Goal: Task Accomplishment & Management: Manage account settings

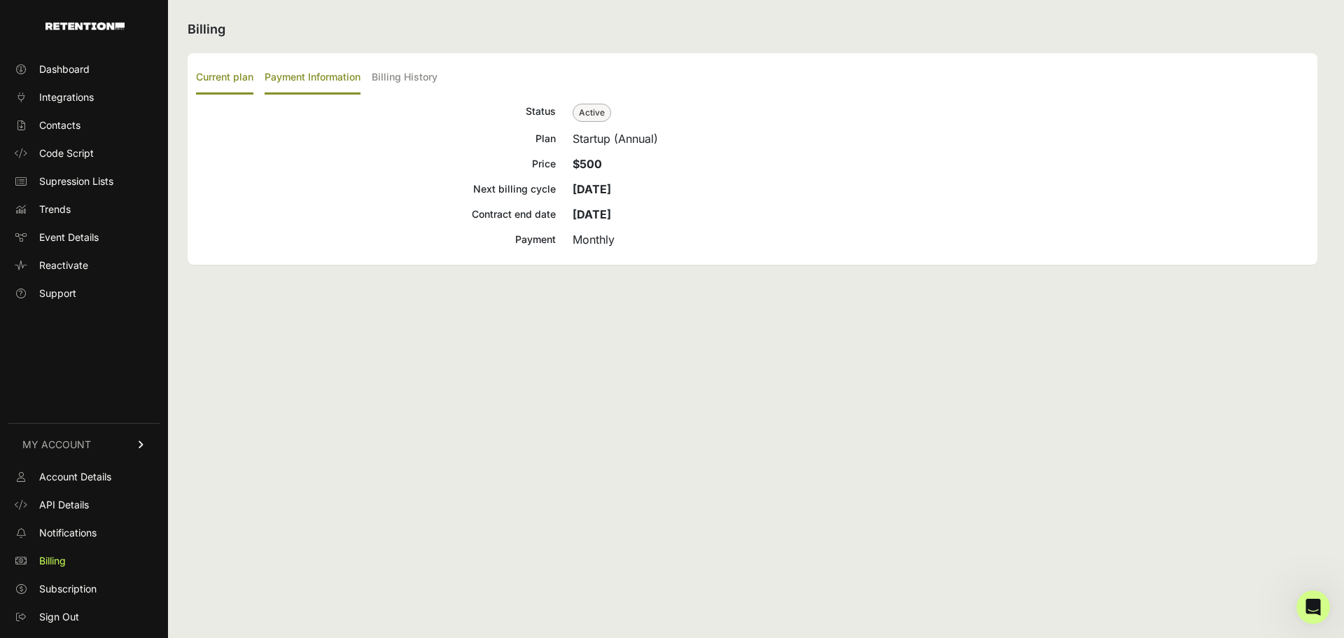
click at [276, 72] on label "Payment Information" at bounding box center [313, 78] width 96 height 33
click at [0, 0] on input "Payment Information" at bounding box center [0, 0] width 0 height 0
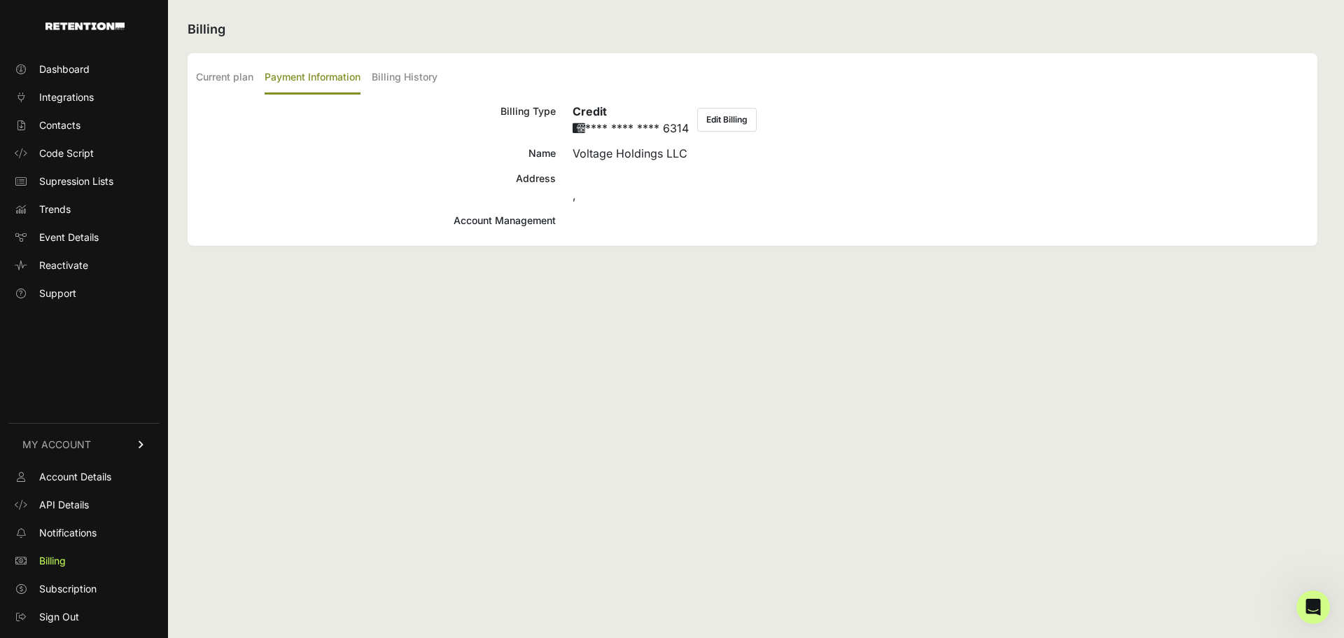
click at [276, 76] on label "Payment Information" at bounding box center [313, 78] width 96 height 33
click at [0, 0] on input "Payment Information" at bounding box center [0, 0] width 0 height 0
click at [429, 78] on label "Billing History" at bounding box center [405, 78] width 66 height 33
click at [0, 0] on input "Billing History" at bounding box center [0, 0] width 0 height 0
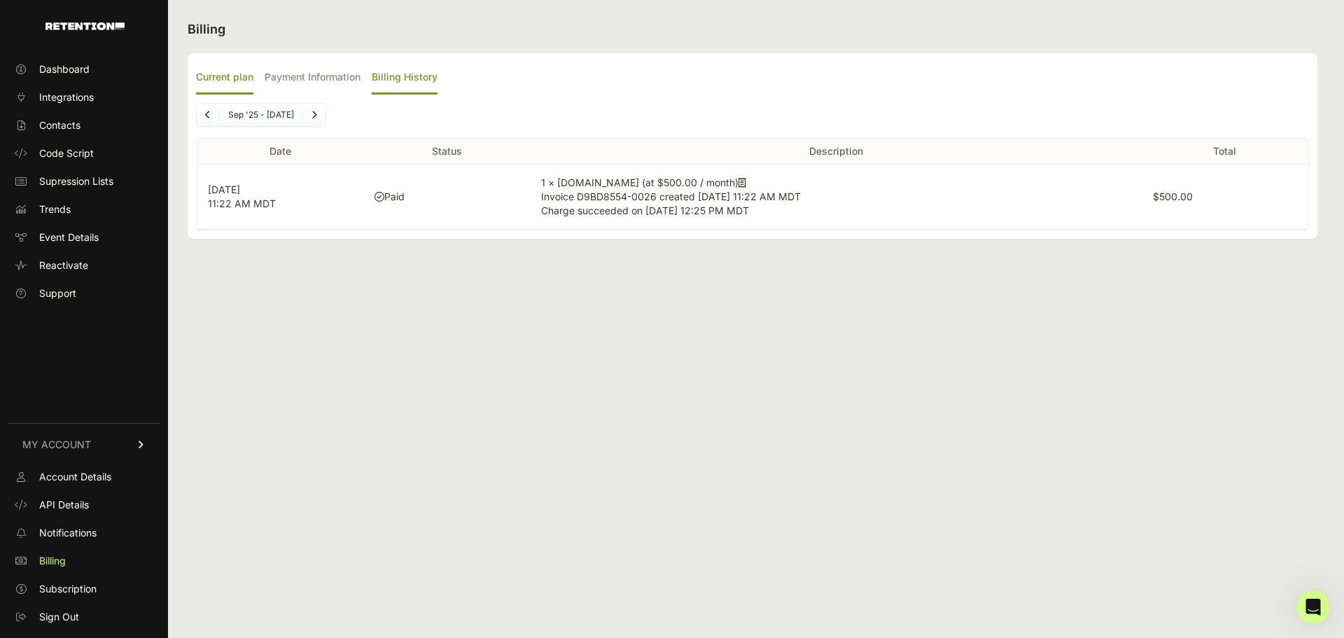
click at [198, 79] on label "Current plan" at bounding box center [224, 78] width 57 height 33
click at [0, 0] on input "Current plan" at bounding box center [0, 0] width 0 height 0
